Goal: Subscribe to service/newsletter

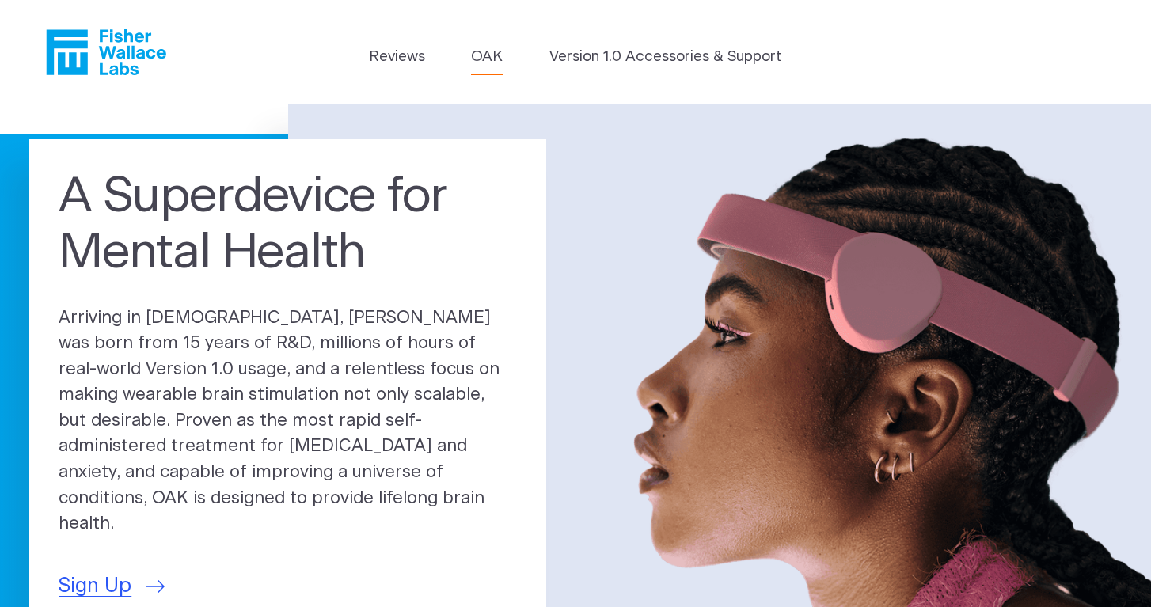
click at [493, 63] on link "OAK" at bounding box center [487, 57] width 32 height 22
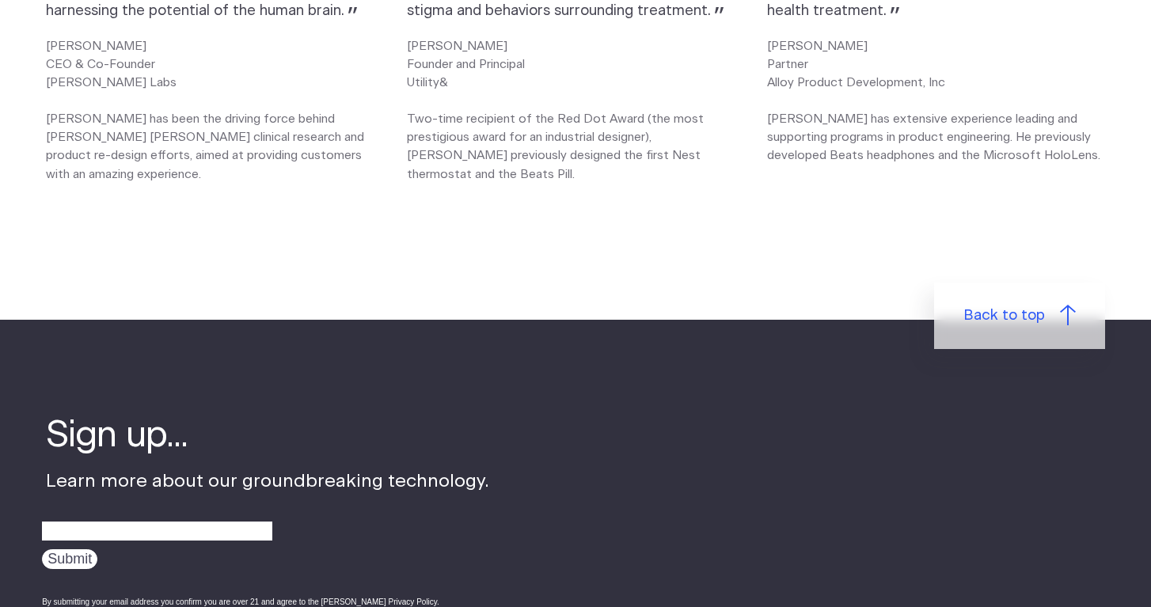
scroll to position [2313, 0]
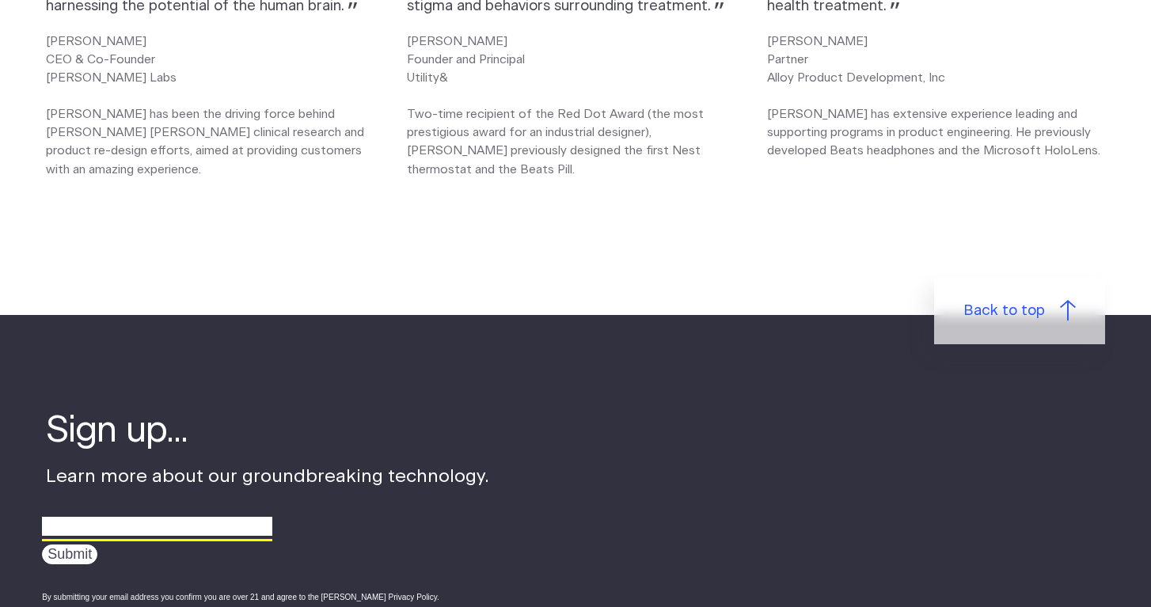
click at [173, 531] on input "email" at bounding box center [157, 527] width 230 height 25
type input "[EMAIL_ADDRESS][DOMAIN_NAME]"
click at [54, 561] on input "Submit" at bounding box center [69, 555] width 55 height 20
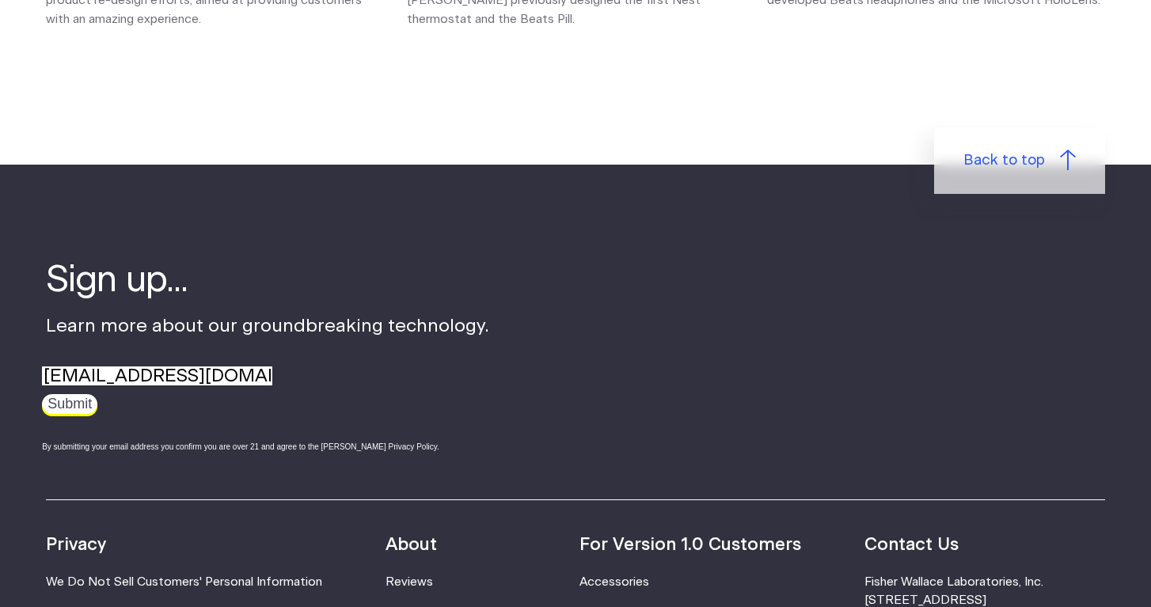
scroll to position [2466, 0]
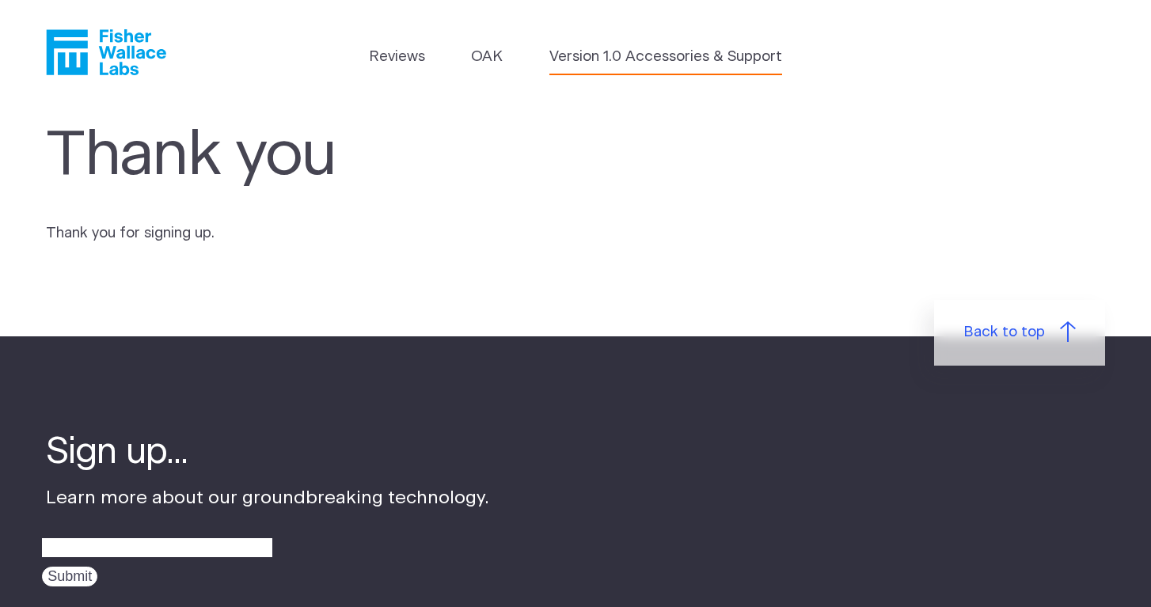
click at [590, 48] on link "Version 1.0 Accessories & Support" at bounding box center [665, 57] width 233 height 22
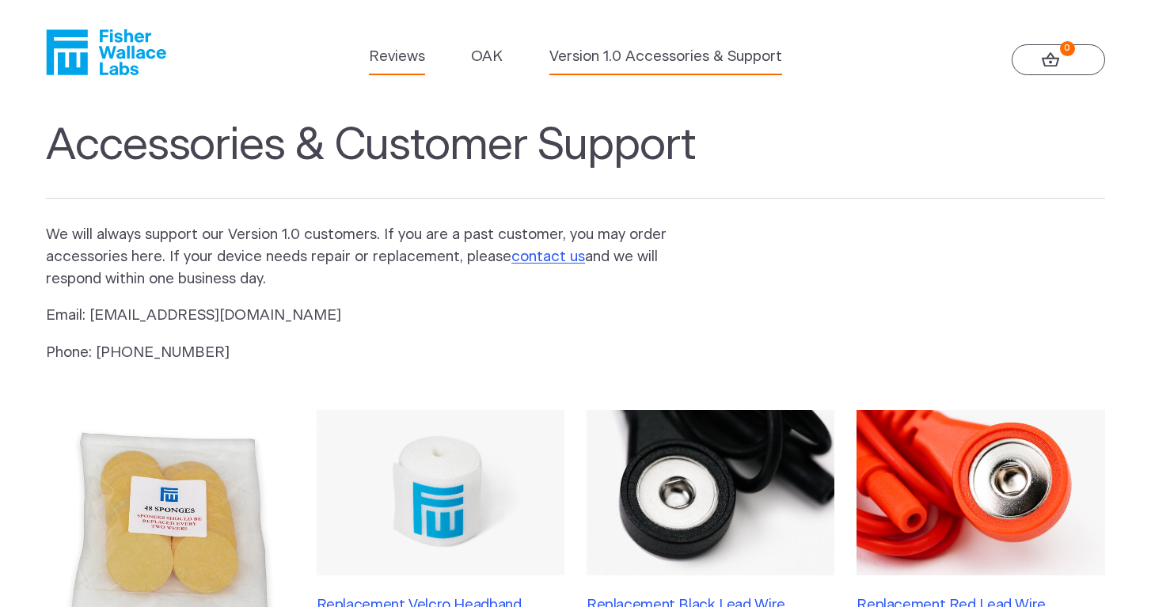
click at [408, 59] on link "Reviews" at bounding box center [397, 57] width 56 height 22
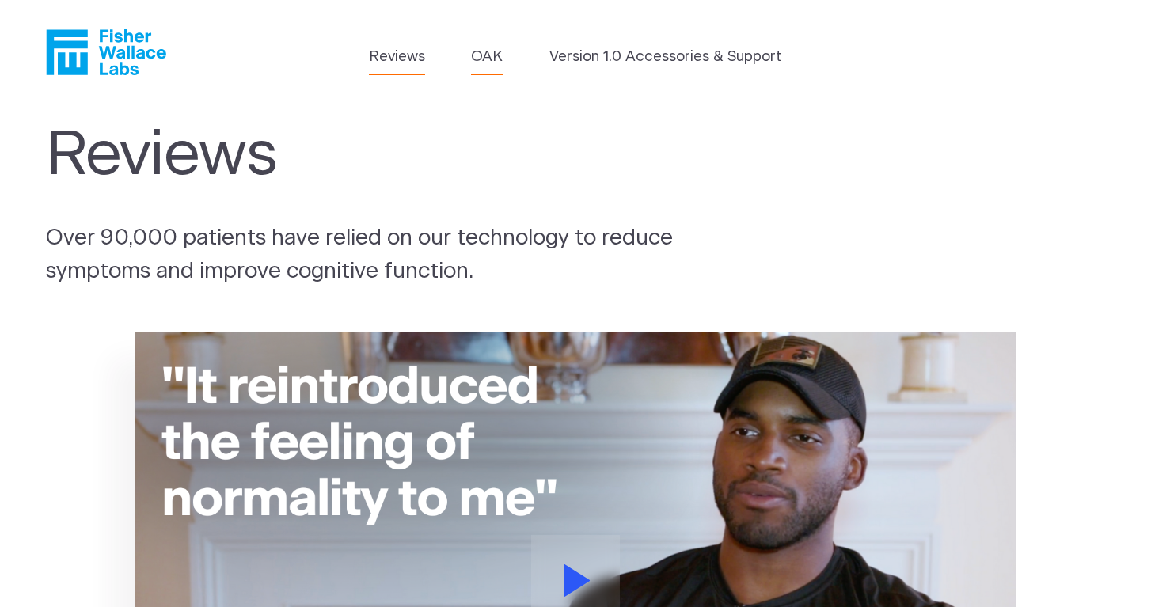
click at [483, 55] on link "OAK" at bounding box center [487, 57] width 32 height 22
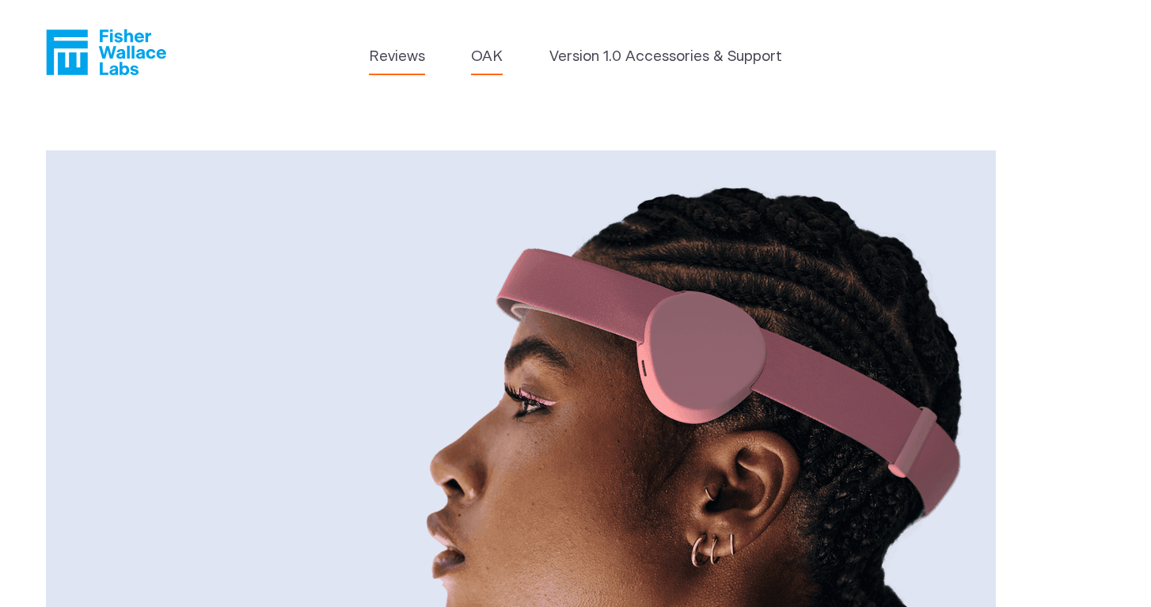
click at [416, 59] on link "Reviews" at bounding box center [397, 57] width 56 height 22
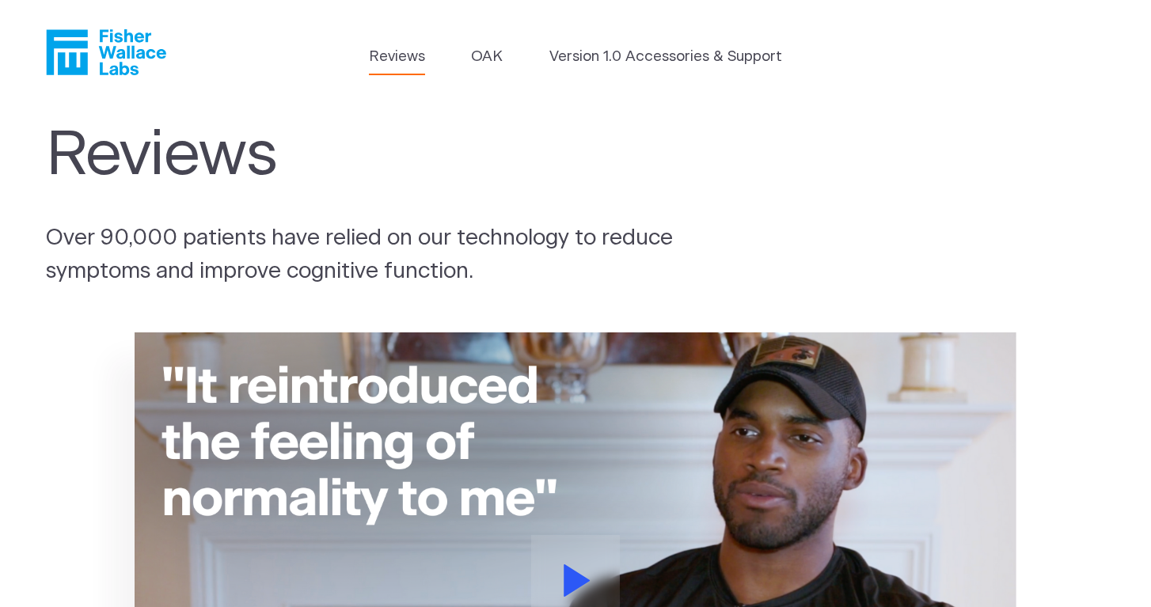
click at [110, 52] on icon "Fisher Wallace" at bounding box center [112, 52] width 108 height 46
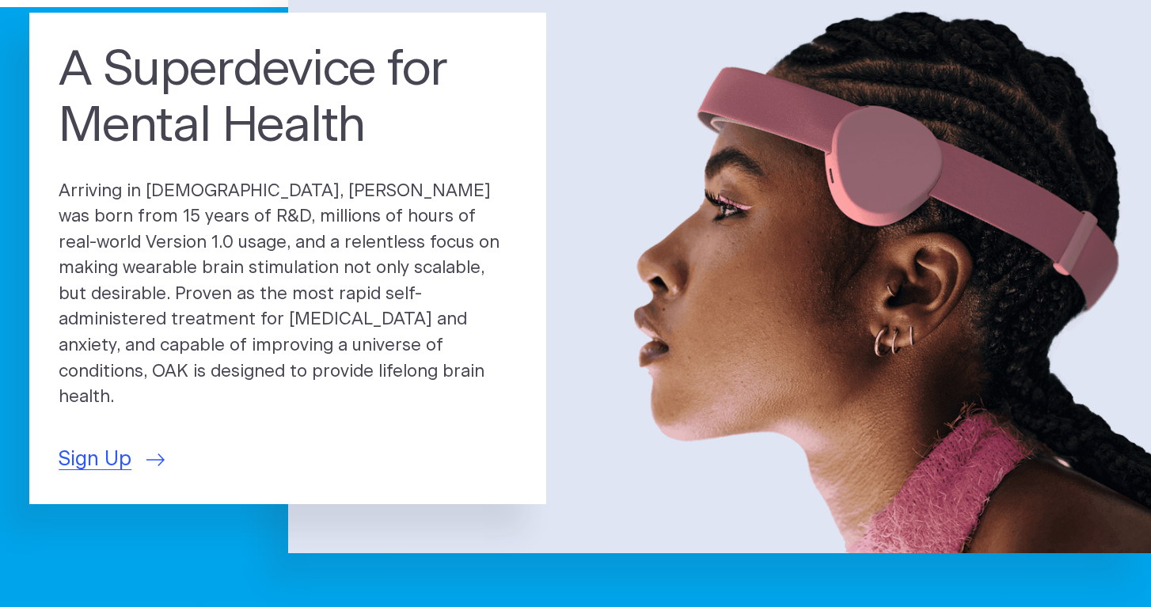
scroll to position [169, 0]
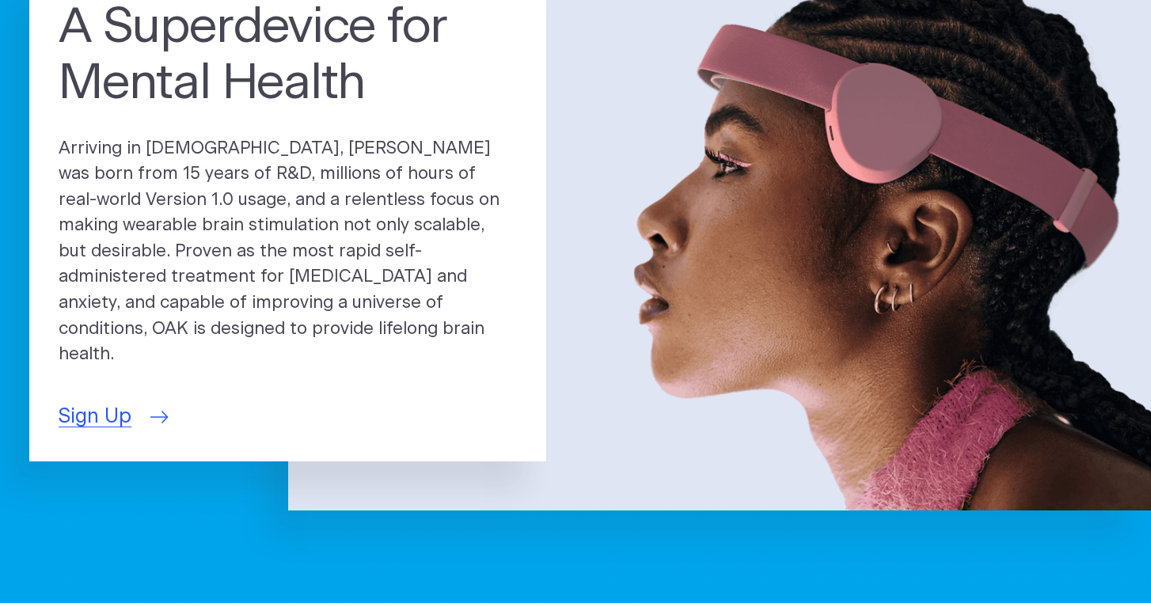
click at [143, 402] on link "Sign Up" at bounding box center [112, 417] width 106 height 30
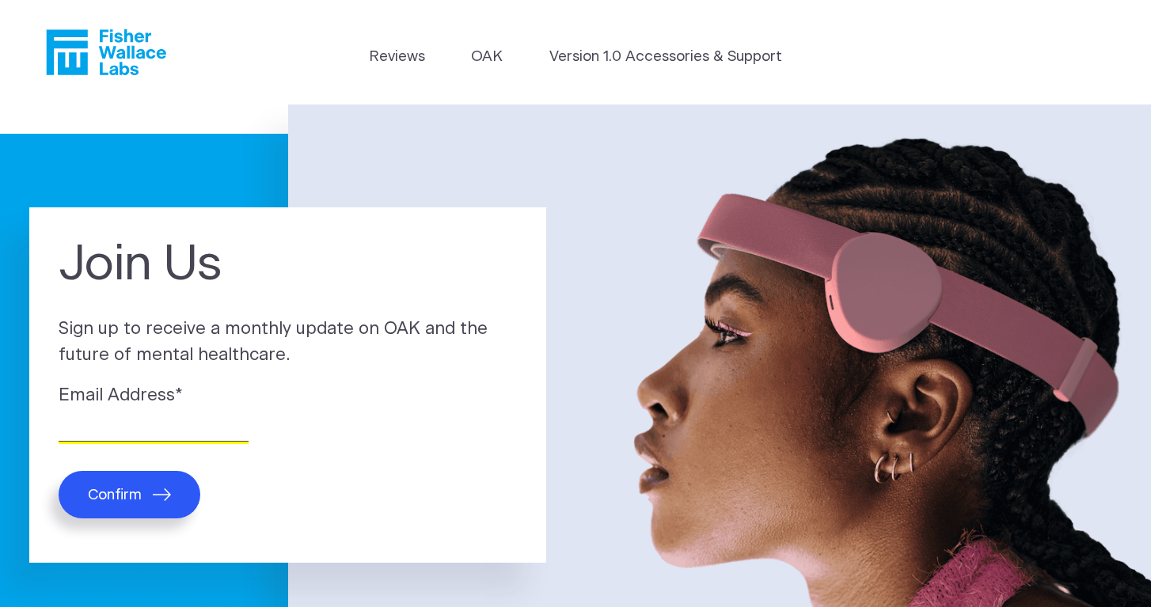
click at [158, 428] on input "Email Address *" at bounding box center [154, 429] width 190 height 25
type input "[EMAIL_ADDRESS][DOMAIN_NAME]"
click at [150, 495] on button "Confirm" at bounding box center [130, 495] width 142 height 48
click at [379, 57] on link "Reviews" at bounding box center [397, 57] width 56 height 22
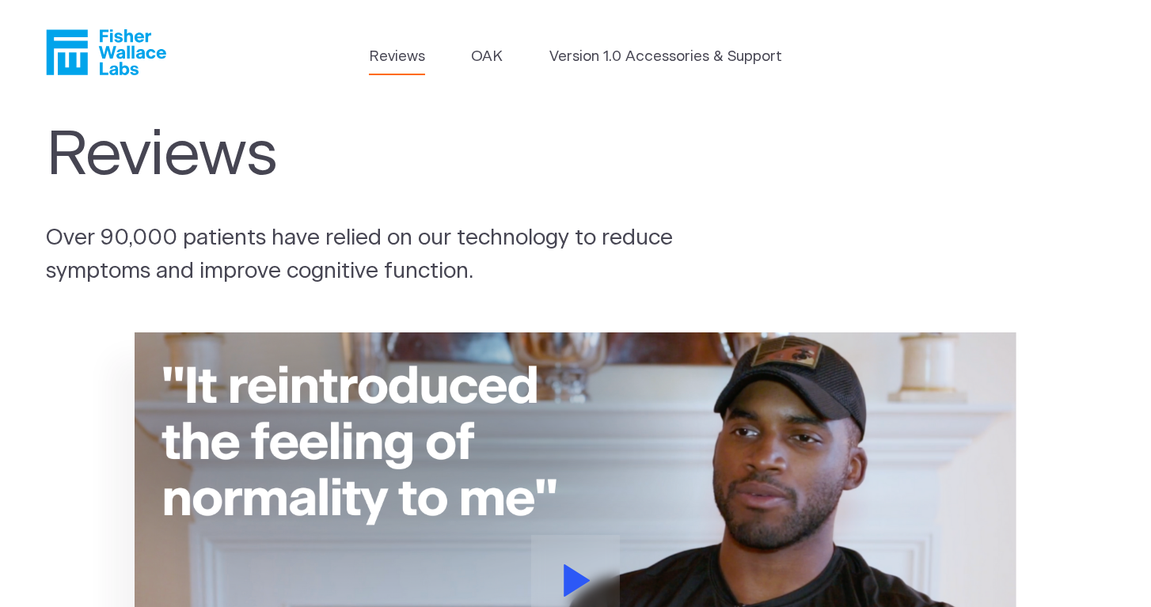
click at [148, 48] on icon "Fisher Wallace" at bounding box center [106, 52] width 120 height 46
